Goal: Information Seeking & Learning: Learn about a topic

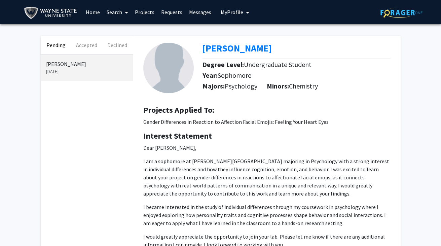
click at [93, 67] on p "[PERSON_NAME]" at bounding box center [86, 64] width 81 height 8
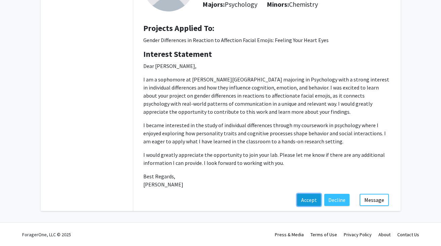
click at [313, 203] on button "Accept" at bounding box center [309, 200] width 24 height 12
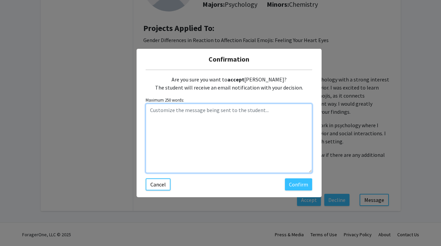
click at [255, 116] on textarea "Customize the message being sent to the student..." at bounding box center [229, 138] width 166 height 69
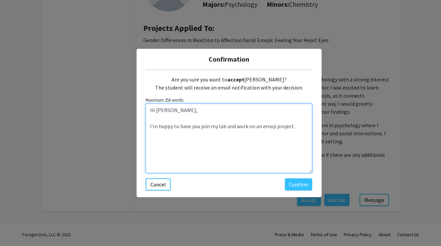
click at [149, 126] on textarea "Hi [PERSON_NAME], I'm happy to have you join my lab and work on an emoji projec…" at bounding box center [229, 138] width 166 height 69
click at [225, 135] on textarea "Hi [PERSON_NAME], Great talking with you [DATE]. I'm happy to have you join my …" at bounding box center [229, 138] width 166 height 69
type textarea "Hi [PERSON_NAME], Great talking with you [DATE]. I'm happy to have you join my …"
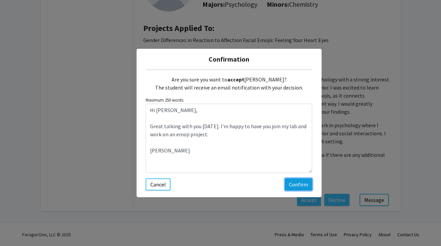
click at [295, 184] on button "Confirm" at bounding box center [298, 184] width 27 height 12
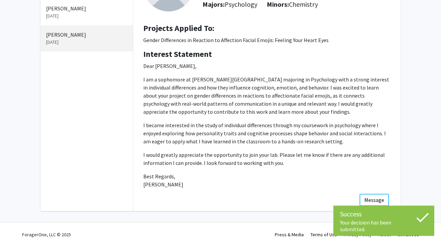
scroll to position [0, 0]
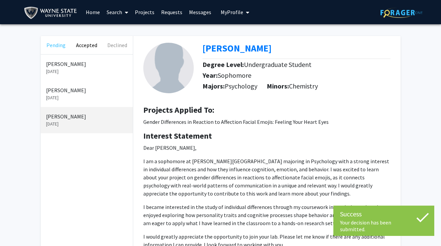
click at [54, 45] on button "Pending" at bounding box center [56, 45] width 31 height 18
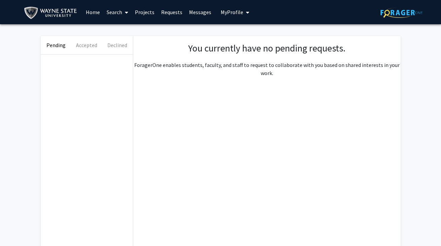
click at [93, 13] on link "Home" at bounding box center [92, 12] width 21 height 24
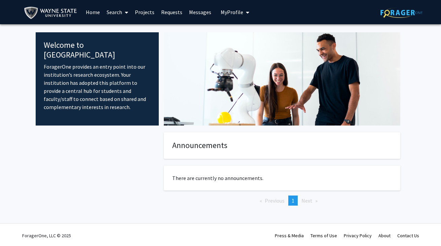
click at [144, 13] on link "Projects" at bounding box center [144, 12] width 26 height 24
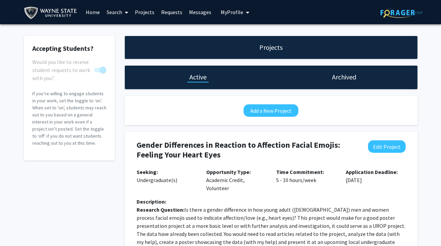
click at [231, 46] on div "Projects" at bounding box center [271, 47] width 292 height 23
click at [143, 10] on link "Projects" at bounding box center [144, 12] width 26 height 24
click at [114, 9] on link "Search" at bounding box center [117, 12] width 28 height 24
click at [118, 31] on span "Faculty/Staff" at bounding box center [127, 30] width 49 height 13
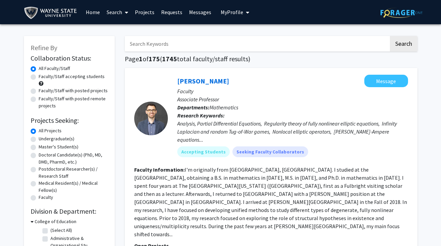
click at [172, 43] on input "Search Keywords" at bounding box center [257, 43] width 264 height 15
type input "psychology"
click at [389, 36] on button "Search" at bounding box center [403, 43] width 28 height 15
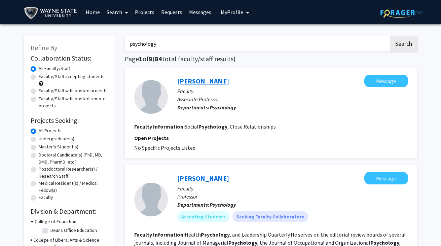
click at [226, 81] on link "[PERSON_NAME]" at bounding box center [203, 81] width 52 height 8
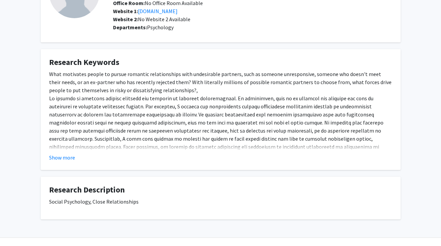
scroll to position [85, 0]
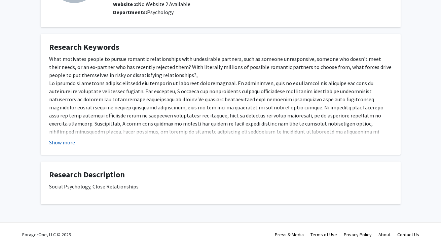
click at [68, 145] on button "Show more" at bounding box center [62, 142] width 26 height 8
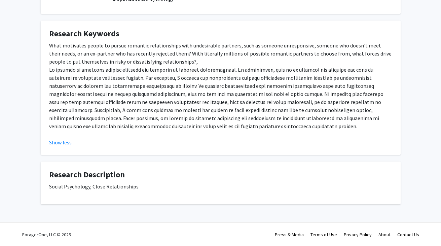
scroll to position [0, 0]
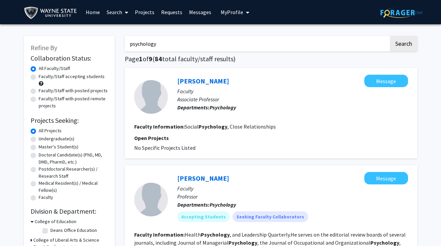
click at [39, 140] on label "Undergraduate(s)" at bounding box center [57, 138] width 36 height 7
click at [39, 139] on input "Undergraduate(s)" at bounding box center [41, 137] width 4 height 4
radio input "true"
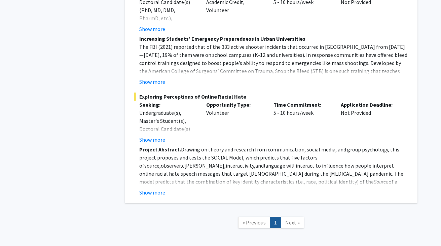
scroll to position [974, 0]
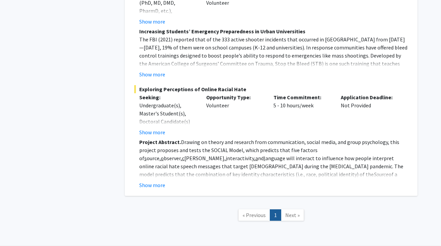
click at [292, 211] on span "Next »" at bounding box center [292, 214] width 14 height 7
click at [291, 209] on link "Next »" at bounding box center [292, 215] width 23 height 12
click at [292, 211] on span "Next »" at bounding box center [292, 214] width 14 height 7
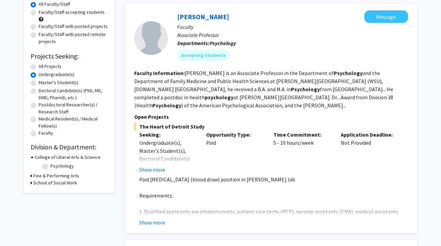
scroll to position [62, 0]
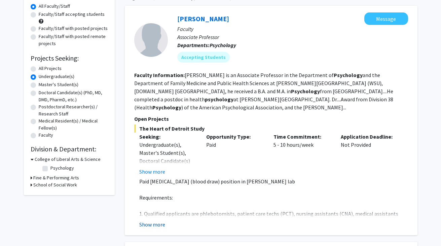
click at [149, 220] on button "Show more" at bounding box center [152, 224] width 26 height 8
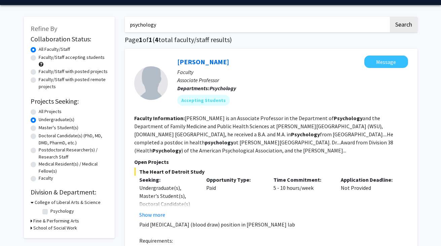
scroll to position [0, 0]
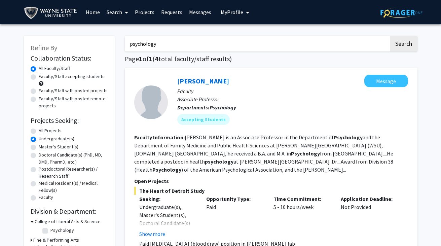
click at [39, 98] on label "Faculty/Staff with posted remote projects" at bounding box center [73, 102] width 69 height 14
click at [39, 98] on input "Faculty/Staff with posted remote projects" at bounding box center [41, 97] width 4 height 4
radio input "true"
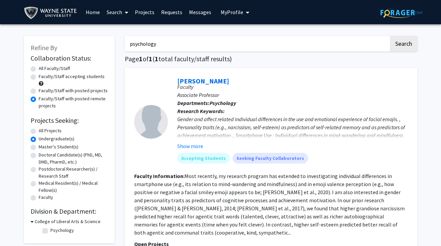
click at [121, 175] on div "psychology Search Page 1 of 1 ( 1 total faculty/staff results) [PERSON_NAME] Fa…" at bounding box center [271, 209] width 302 height 360
click at [87, 13] on link "Home" at bounding box center [92, 12] width 21 height 24
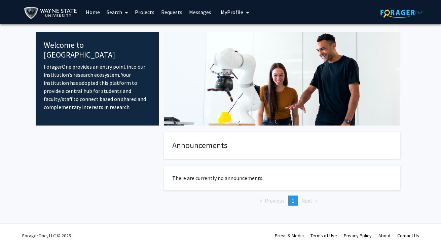
click at [58, 10] on img at bounding box center [52, 12] width 56 height 15
click at [93, 11] on link "Home" at bounding box center [92, 12] width 21 height 24
